Goal: Task Accomplishment & Management: Manage account settings

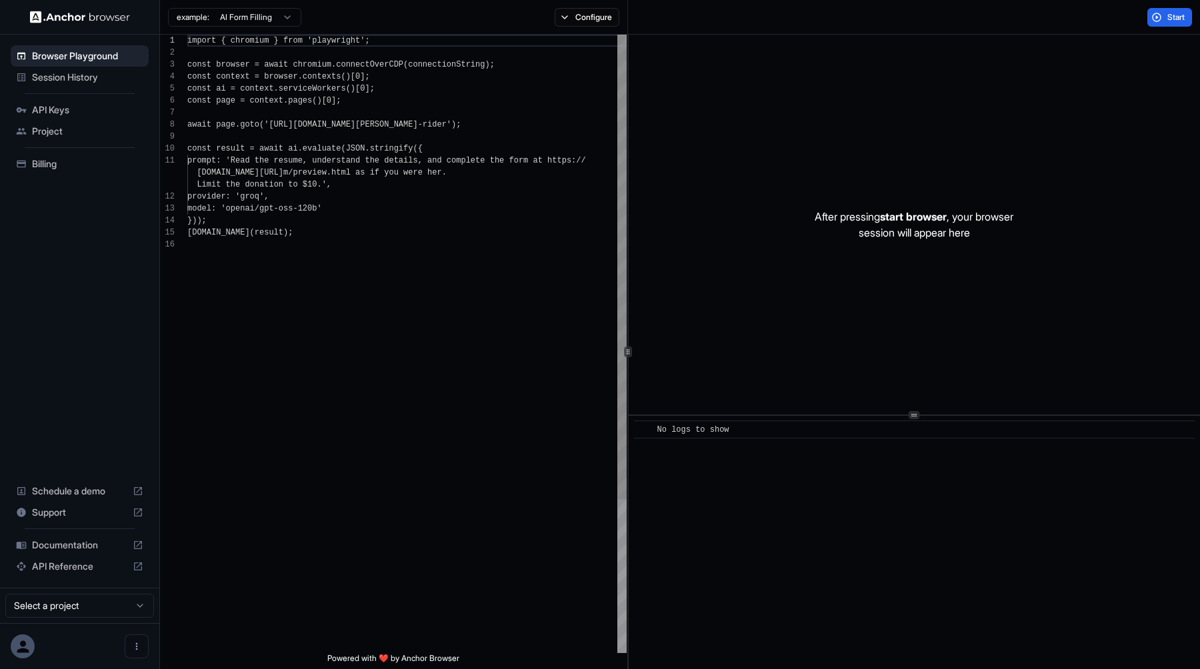
scroll to position [120, 0]
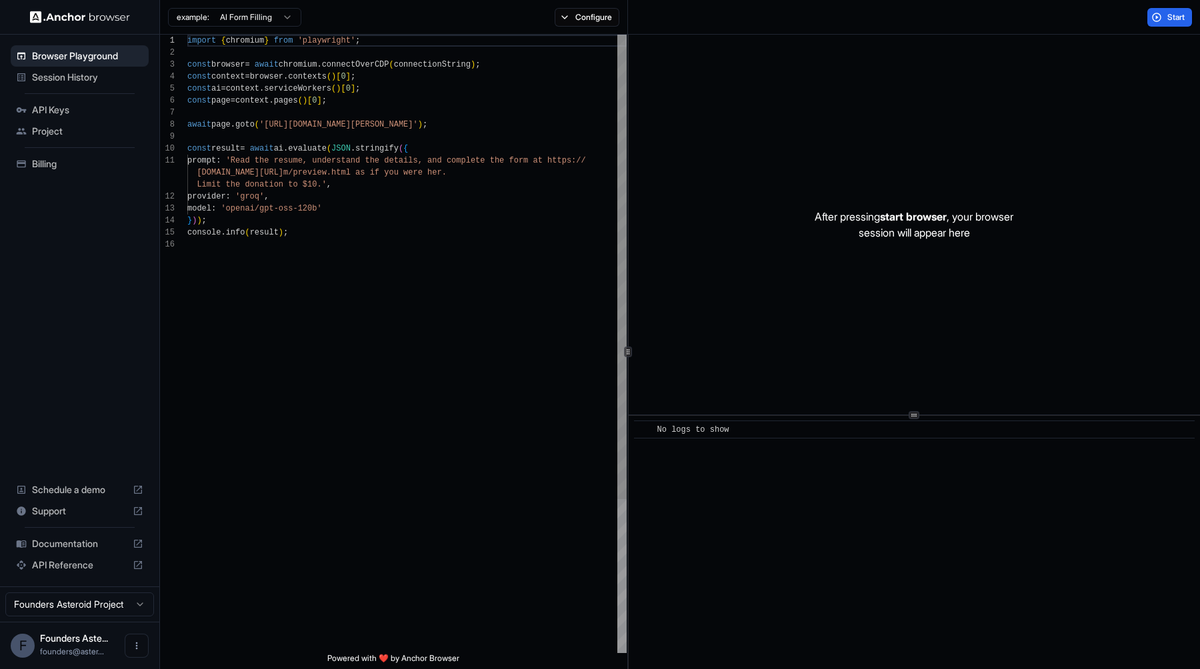
click at [383, 237] on div "import { chromium } from 'playwright' ; const browser = await chromium . connec…" at bounding box center [406, 446] width 439 height 823
type textarea "**********"
click at [82, 570] on span "API Reference" at bounding box center [79, 565] width 95 height 13
click at [567, 20] on button "Configure" at bounding box center [587, 17] width 65 height 19
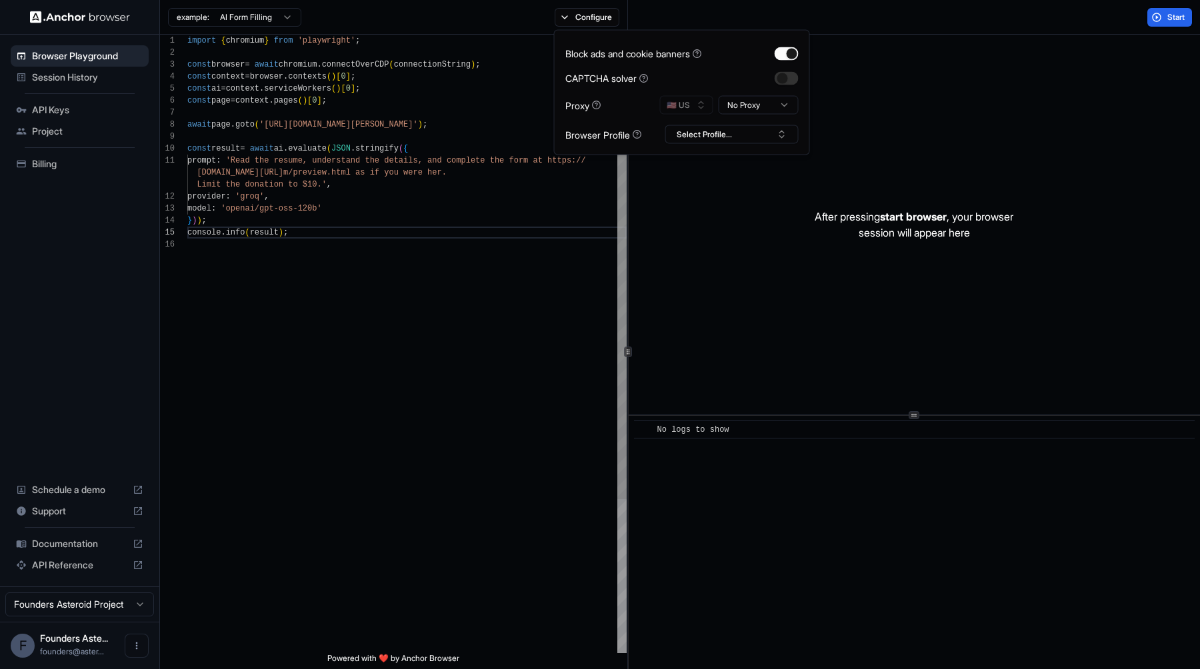
click at [496, 397] on div "import { chromium } from 'playwright' ; const browser = await chromium . connec…" at bounding box center [406, 446] width 439 height 823
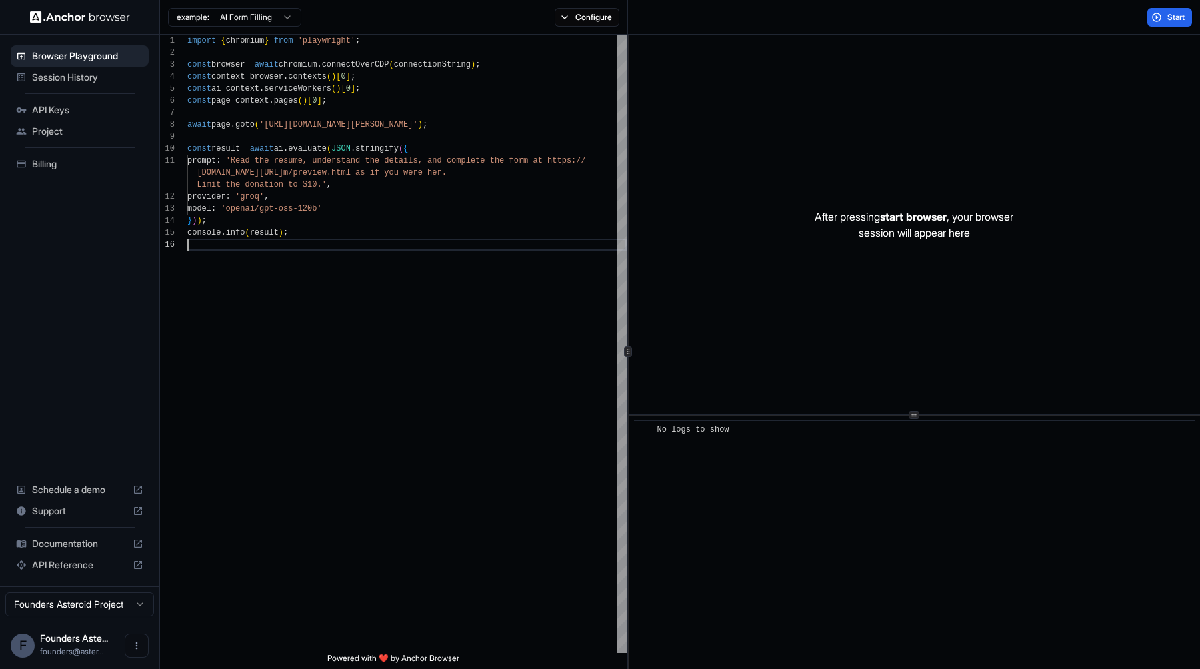
click at [62, 109] on span "API Keys" at bounding box center [87, 109] width 111 height 13
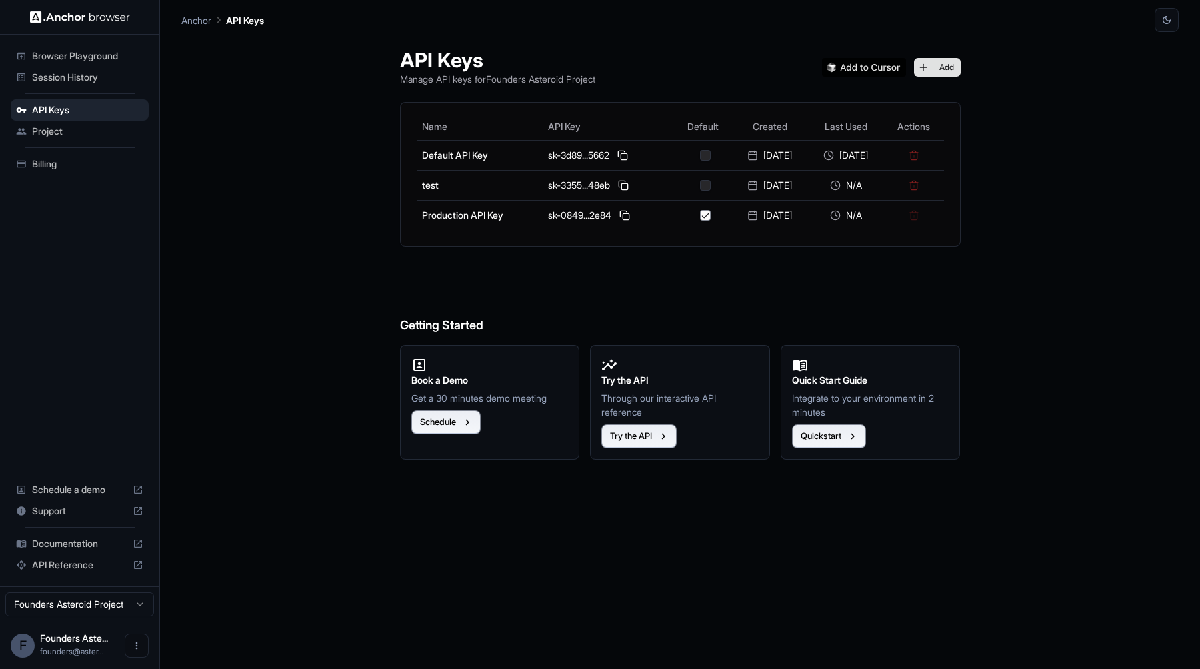
click at [953, 63] on button "Add" at bounding box center [937, 67] width 47 height 19
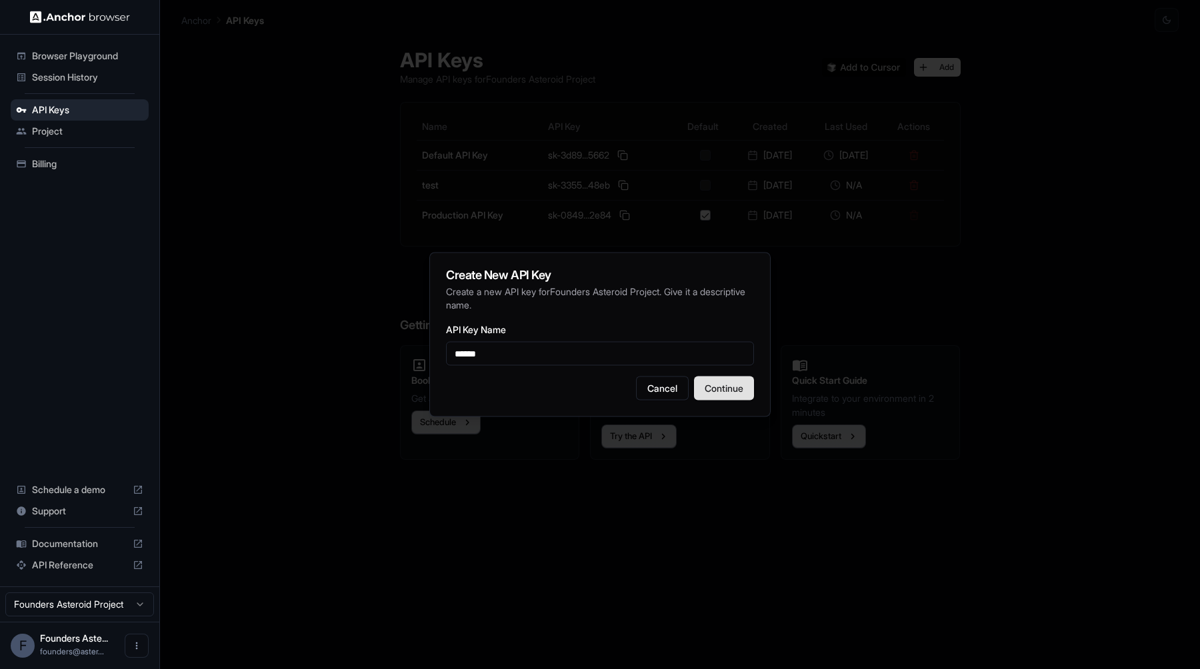
type input "******"
click at [737, 391] on button "Continue" at bounding box center [724, 389] width 60 height 24
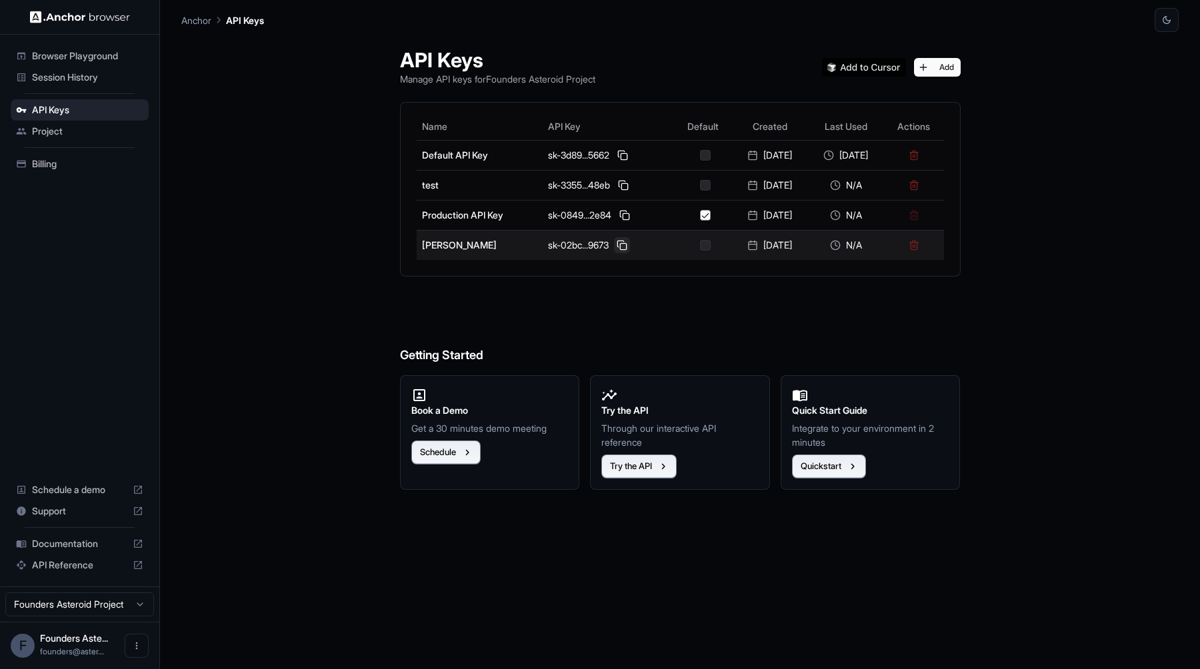
click at [614, 243] on button at bounding box center [622, 245] width 16 height 16
